Goal: Task Accomplishment & Management: Manage account settings

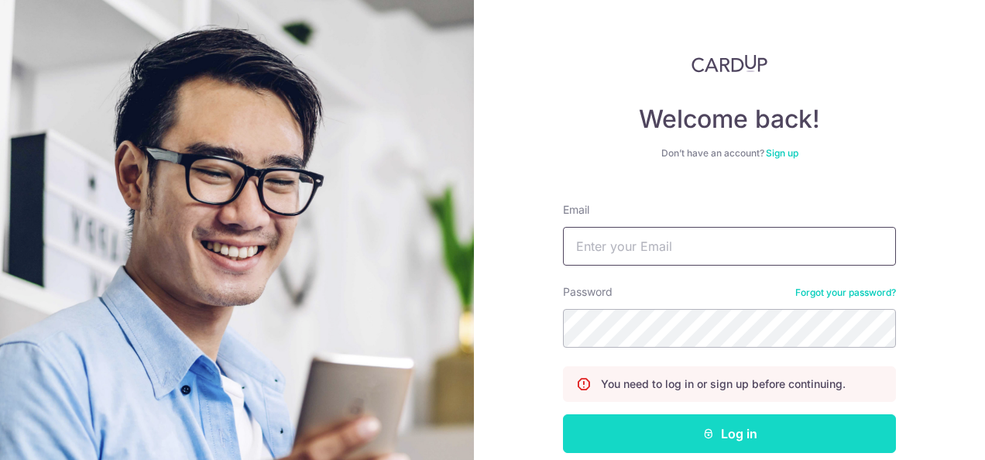
type input "[EMAIL_ADDRESS][DOMAIN_NAME]"
click at [704, 441] on button "Log in" at bounding box center [729, 433] width 333 height 39
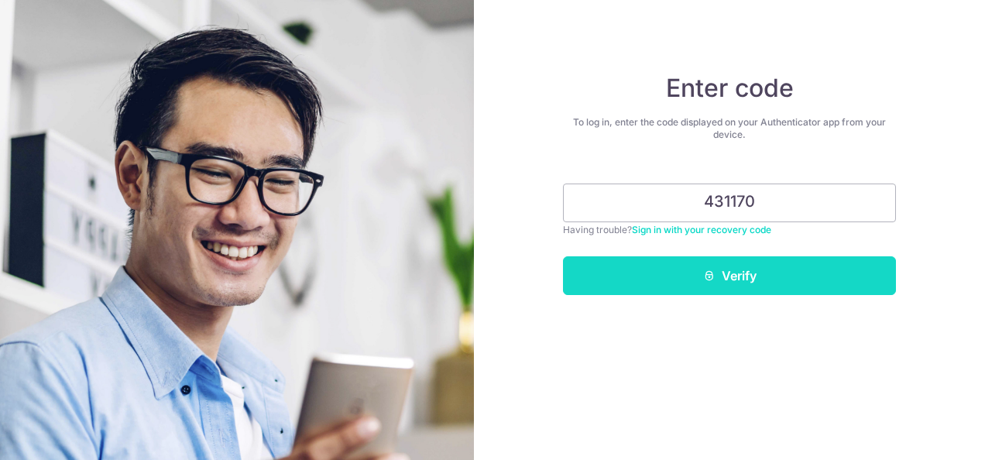
type input "431170"
click at [803, 262] on button "Verify" at bounding box center [729, 275] width 333 height 39
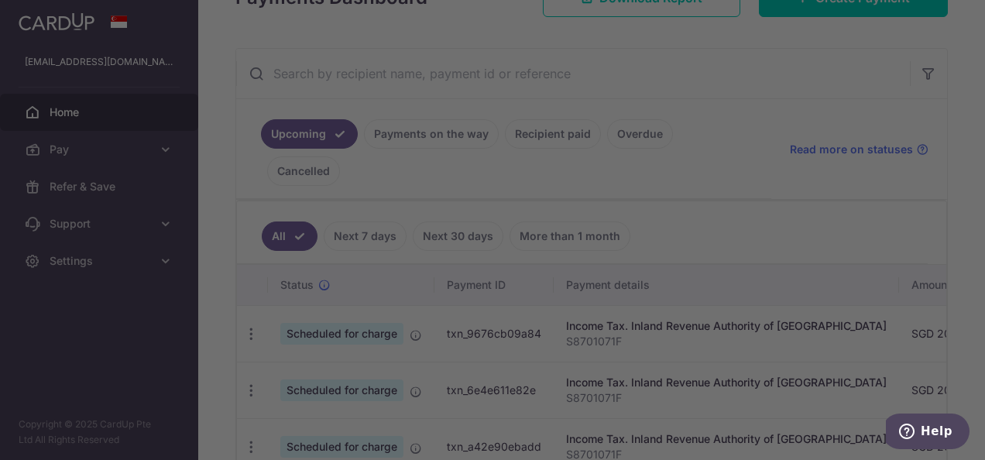
click at [658, 8] on div at bounding box center [497, 232] width 995 height 464
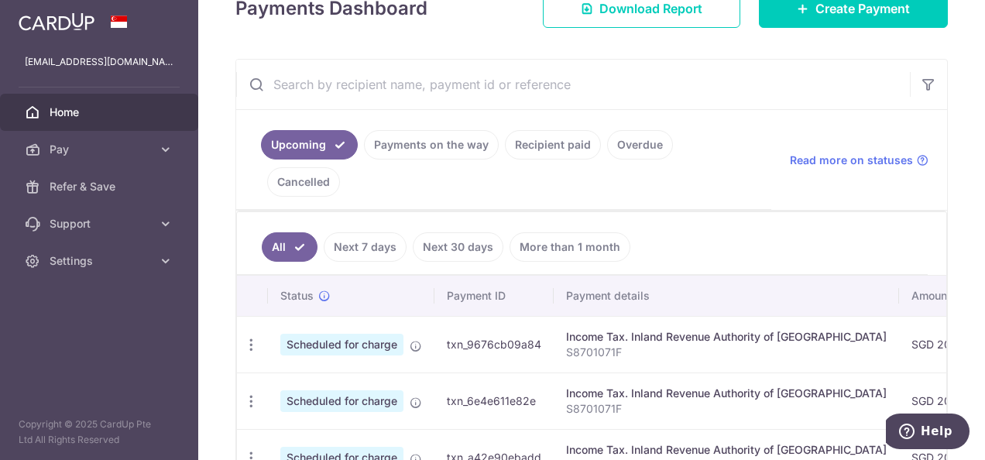
scroll to position [264, 0]
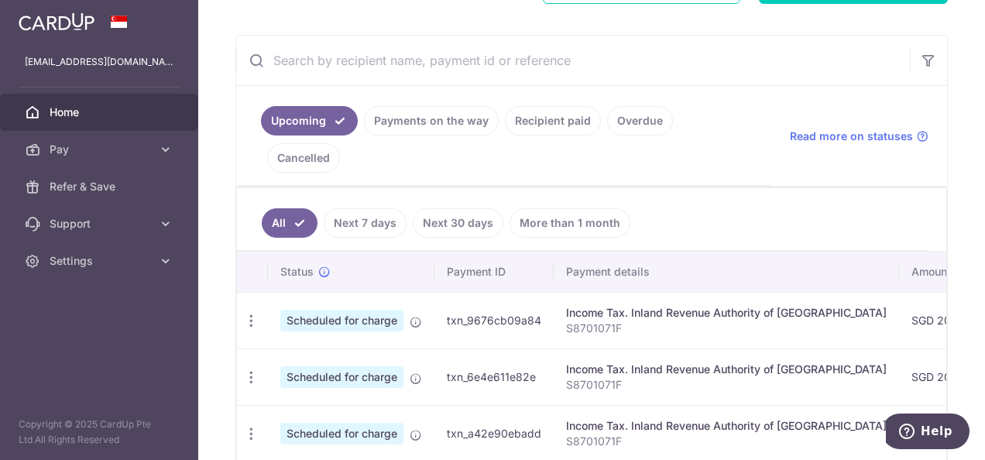
click at [382, 208] on link "Next 7 days" at bounding box center [365, 222] width 83 height 29
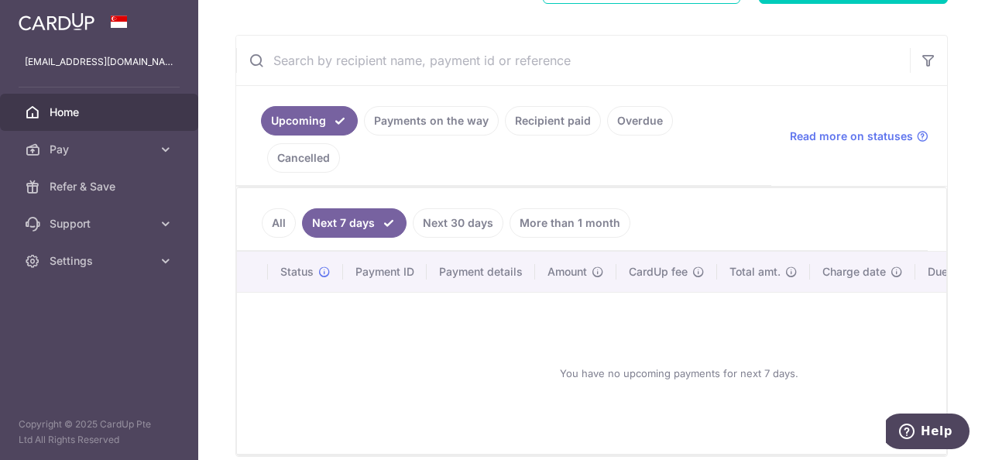
click at [267, 208] on link "All" at bounding box center [279, 222] width 34 height 29
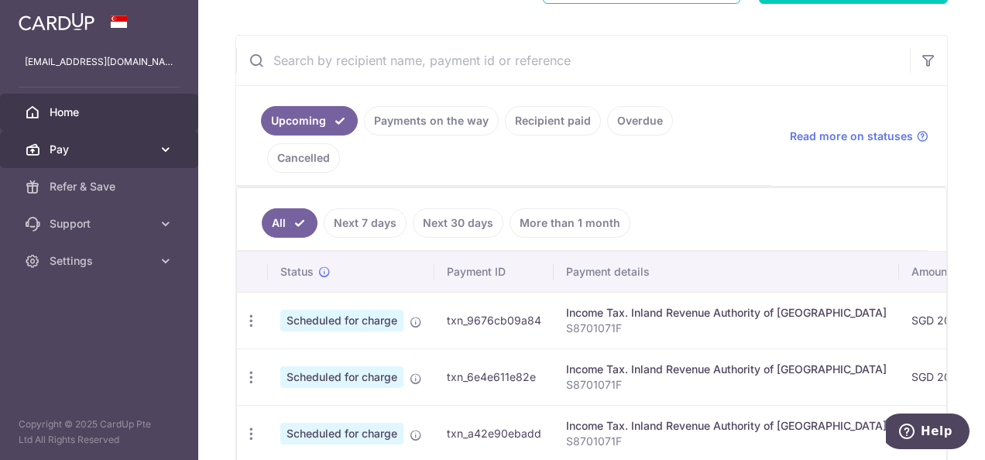
click at [155, 141] on link "Pay" at bounding box center [99, 149] width 198 height 37
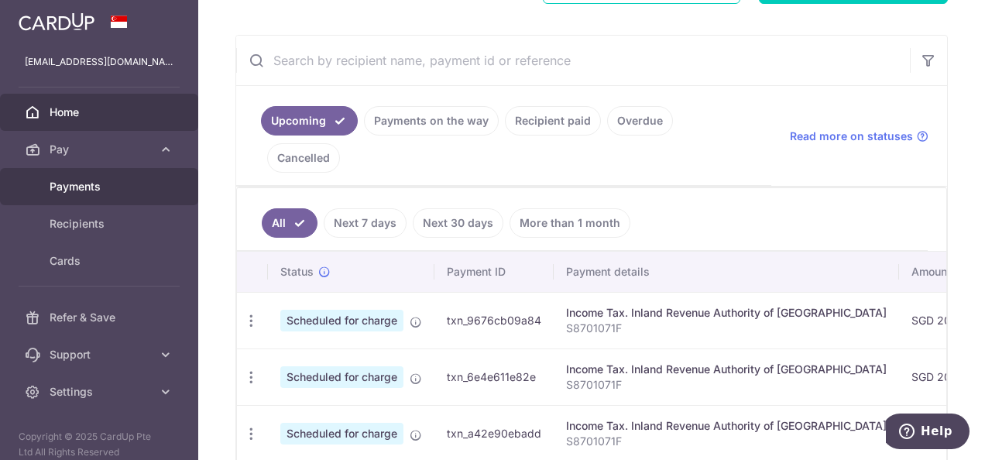
click at [103, 193] on span "Payments" at bounding box center [101, 186] width 102 height 15
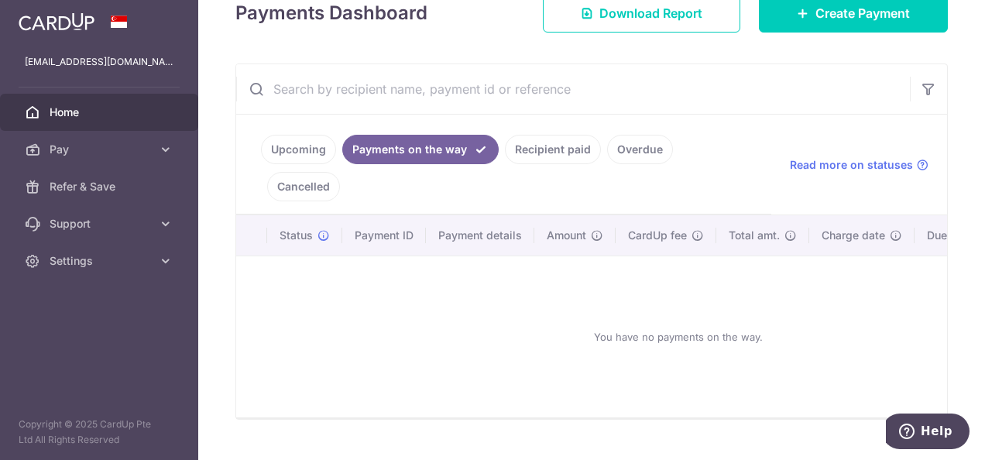
click at [557, 135] on link "Recipient paid" at bounding box center [553, 149] width 96 height 29
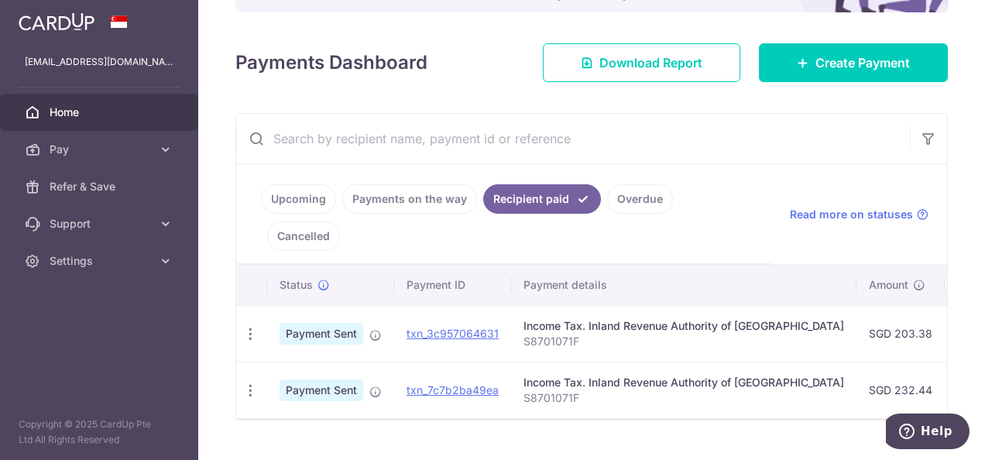
scroll to position [0, 447]
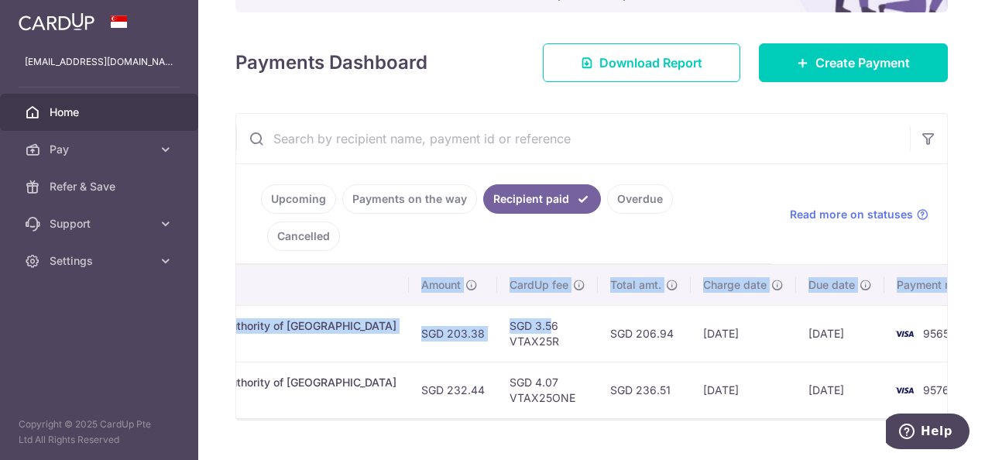
drag, startPoint x: 912, startPoint y: 291, endPoint x: 987, endPoint y: 280, distance: 75.9
click at [984, 280] on html "[EMAIL_ADDRESS][DOMAIN_NAME] Home Pay Payments Recipients Cards Refer & Save Su…" at bounding box center [492, 230] width 985 height 460
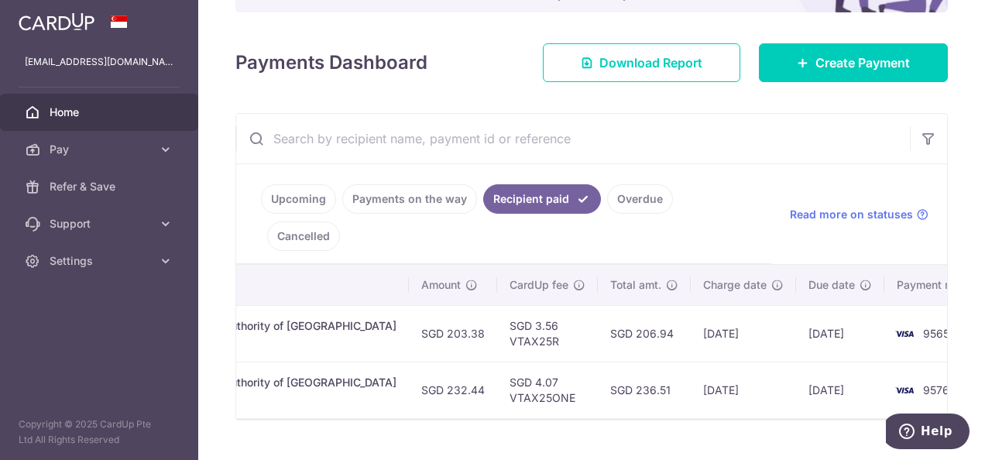
drag, startPoint x: 987, startPoint y: 280, endPoint x: 944, endPoint y: 90, distance: 195.1
click at [944, 90] on div "× Pause Schedule Pause all future payments in this series Pause just this one p…" at bounding box center [591, 230] width 786 height 460
drag, startPoint x: 877, startPoint y: 299, endPoint x: 890, endPoint y: 294, distance: 14.0
click at [923, 327] on span "9565" at bounding box center [936, 333] width 26 height 13
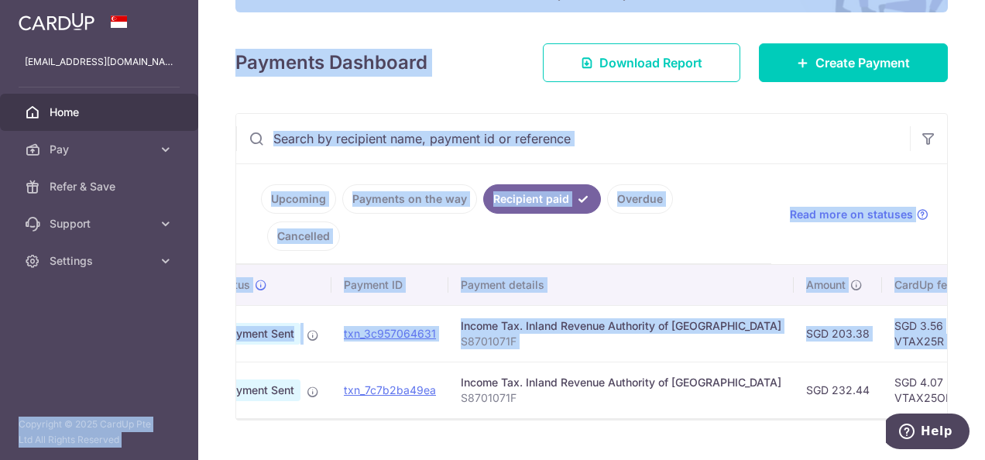
scroll to position [0, 0]
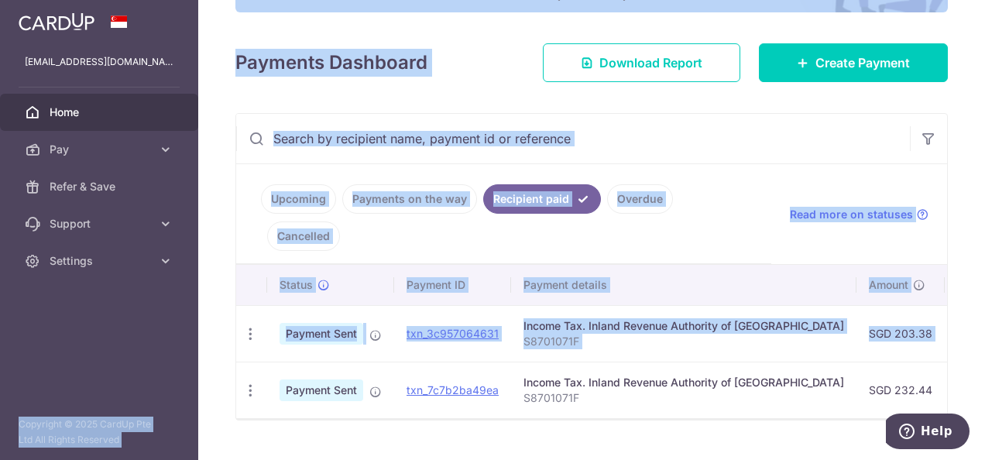
drag, startPoint x: 896, startPoint y: 289, endPoint x: 187, endPoint y: 291, distance: 708.2
click at [187, 291] on main "[EMAIL_ADDRESS][DOMAIN_NAME] Home Pay Payments Recipients Cards Refer & Save Su…" at bounding box center [492, 230] width 985 height 460
click at [704, 107] on div "× Pause Schedule Pause all future payments in this series Pause just this one p…" at bounding box center [591, 230] width 786 height 460
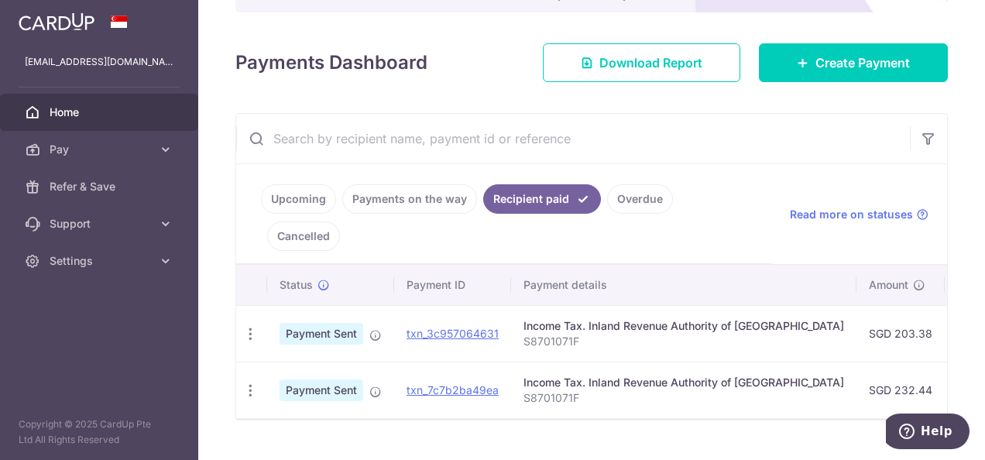
click at [289, 200] on link "Upcoming" at bounding box center [298, 198] width 75 height 29
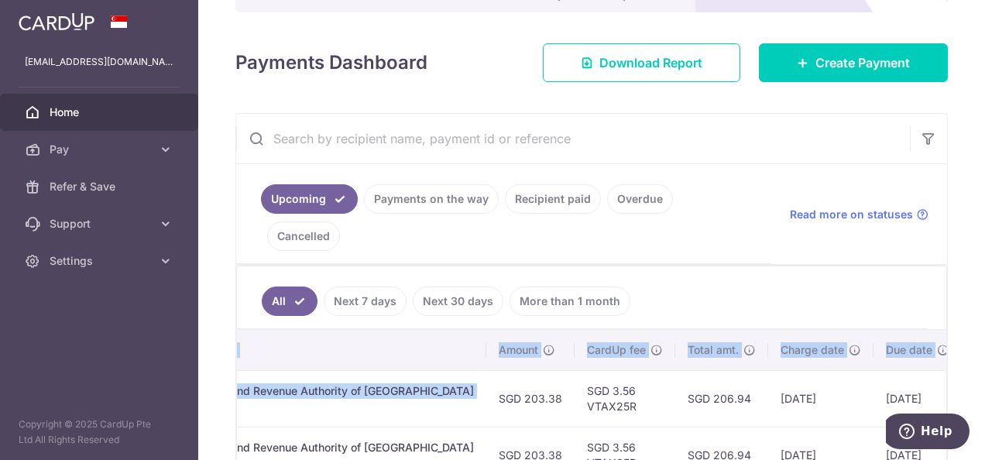
scroll to position [0, 489]
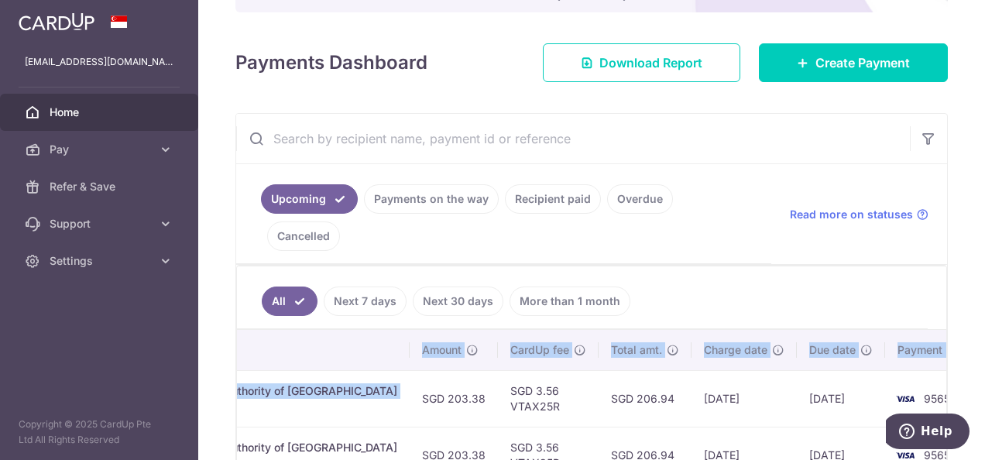
drag, startPoint x: 624, startPoint y: 361, endPoint x: 973, endPoint y: 361, distance: 349.1
click at [973, 361] on div "× Pause Schedule Pause all future payments in this series Pause just this one p…" at bounding box center [591, 230] width 786 height 460
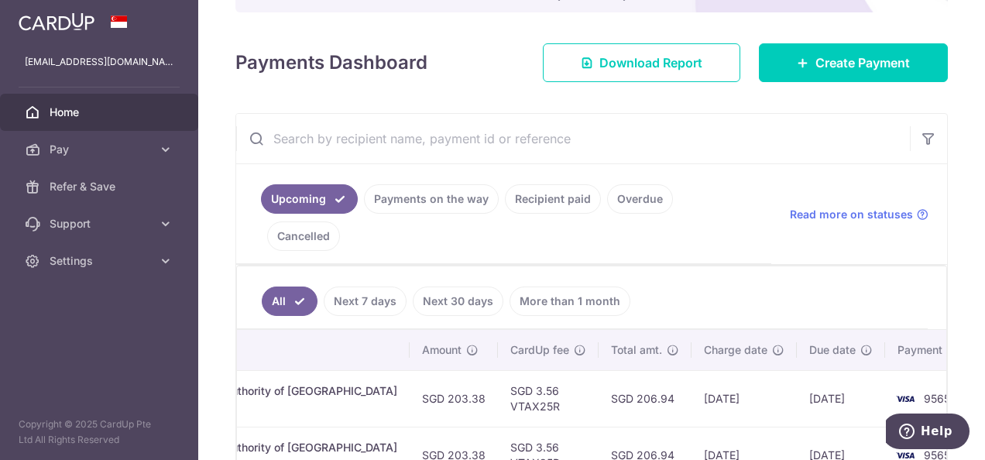
drag, startPoint x: 973, startPoint y: 361, endPoint x: 855, endPoint y: 146, distance: 246.3
click at [855, 146] on input "text" at bounding box center [572, 139] width 673 height 50
